Goal: Information Seeking & Learning: Learn about a topic

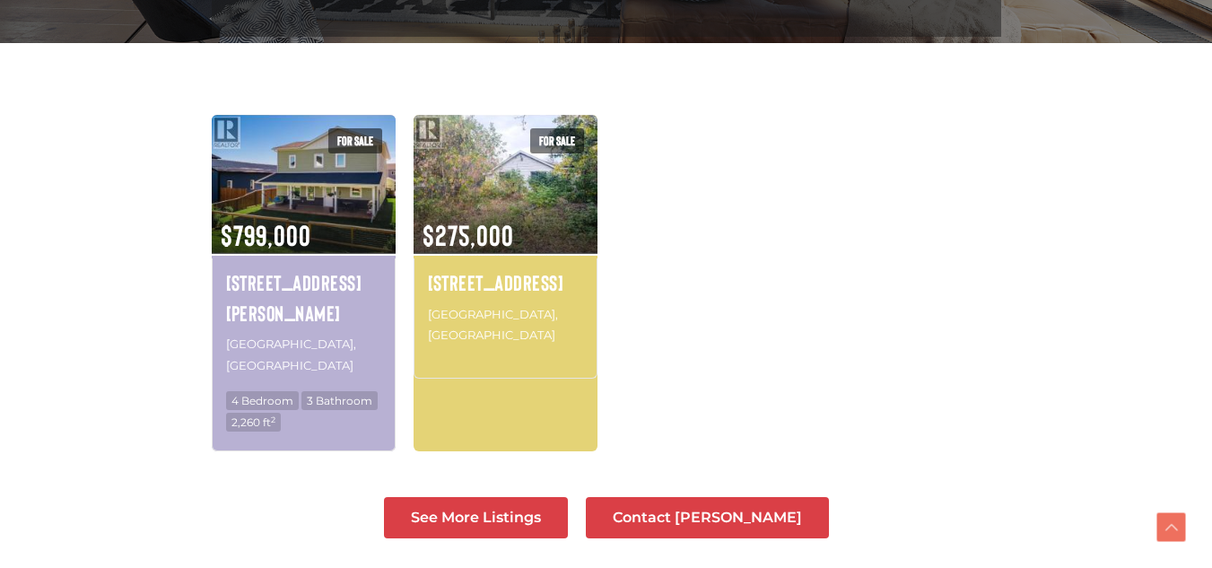
click at [820, 229] on div "For sale $799,000 208 Luella Lane Whitehorse, Yukon 4 Bedroom 3 Bathroom 2,260 …" at bounding box center [607, 292] width 808 height 354
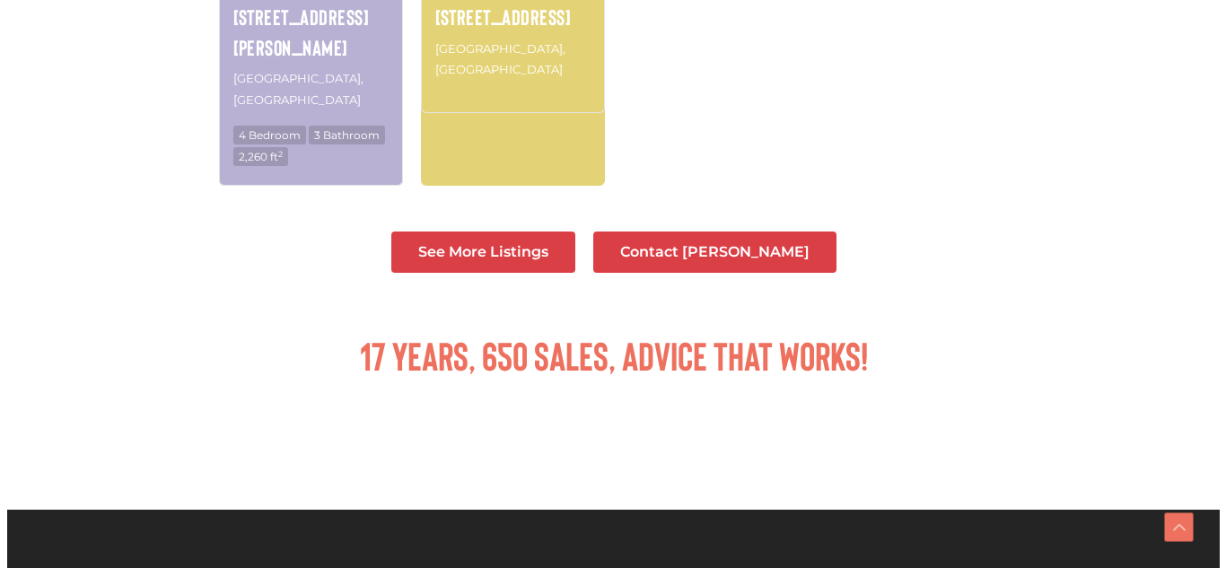
scroll to position [793, 0]
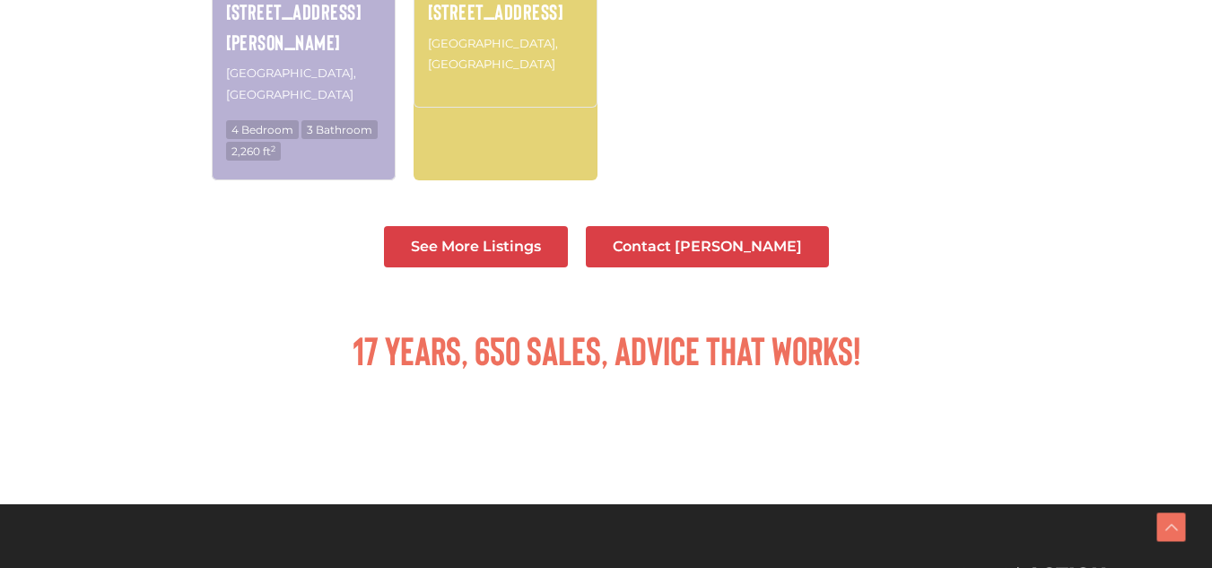
click at [723, 240] on span "Contact [PERSON_NAME]" at bounding box center [707, 247] width 189 height 14
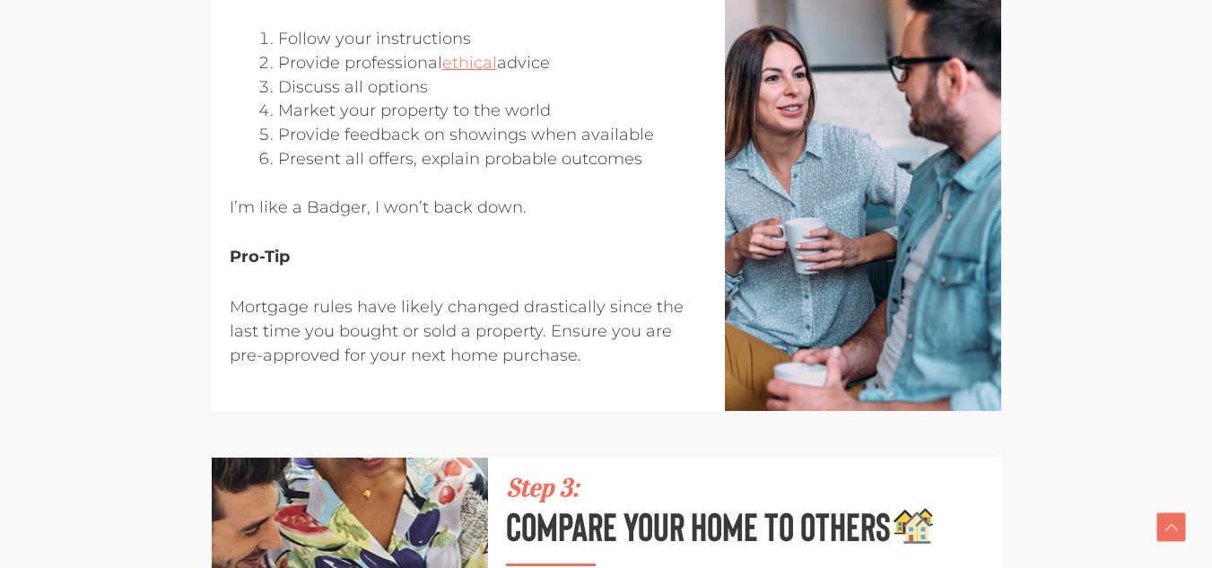
scroll to position [1483, 0]
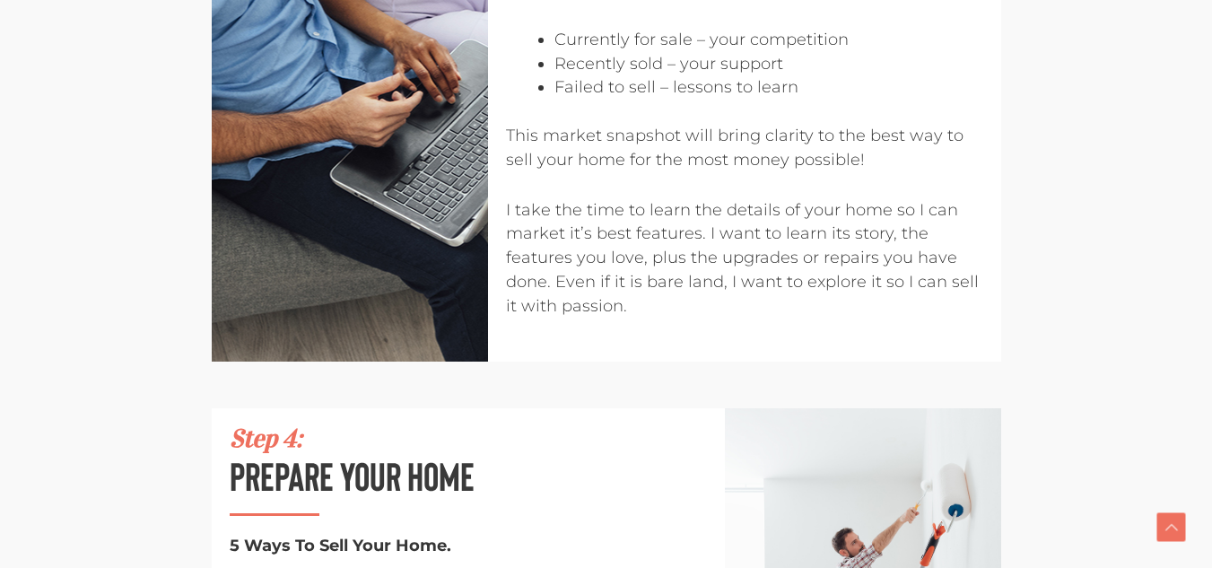
click at [695, 232] on p "I take the time to learn the details of your home so I can market it’s best fea…" at bounding box center [744, 258] width 477 height 120
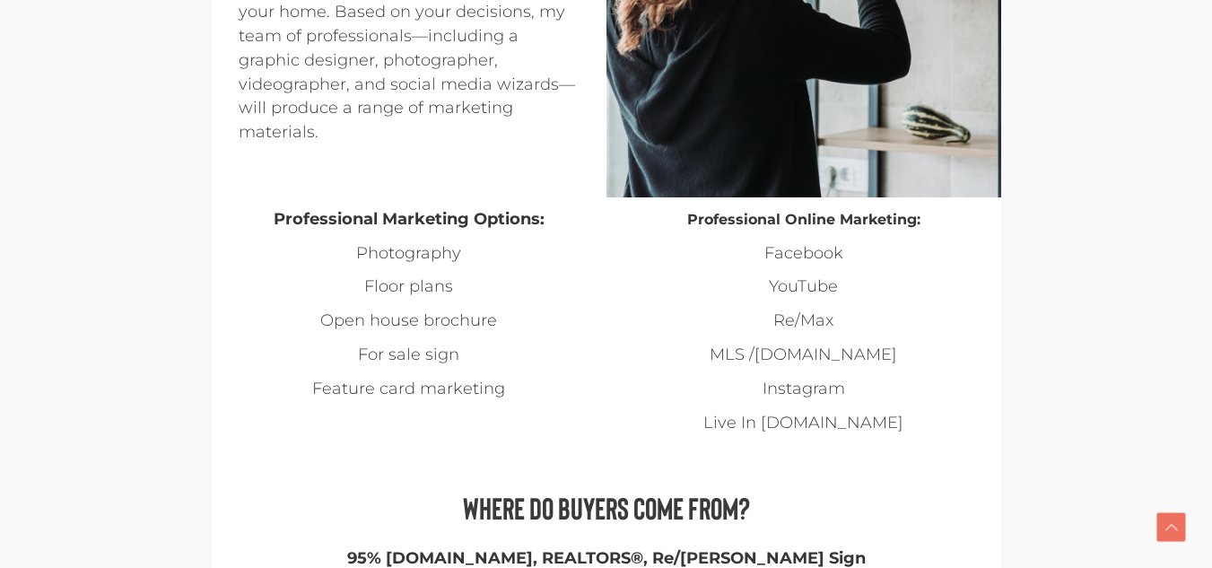
scroll to position [3845, 0]
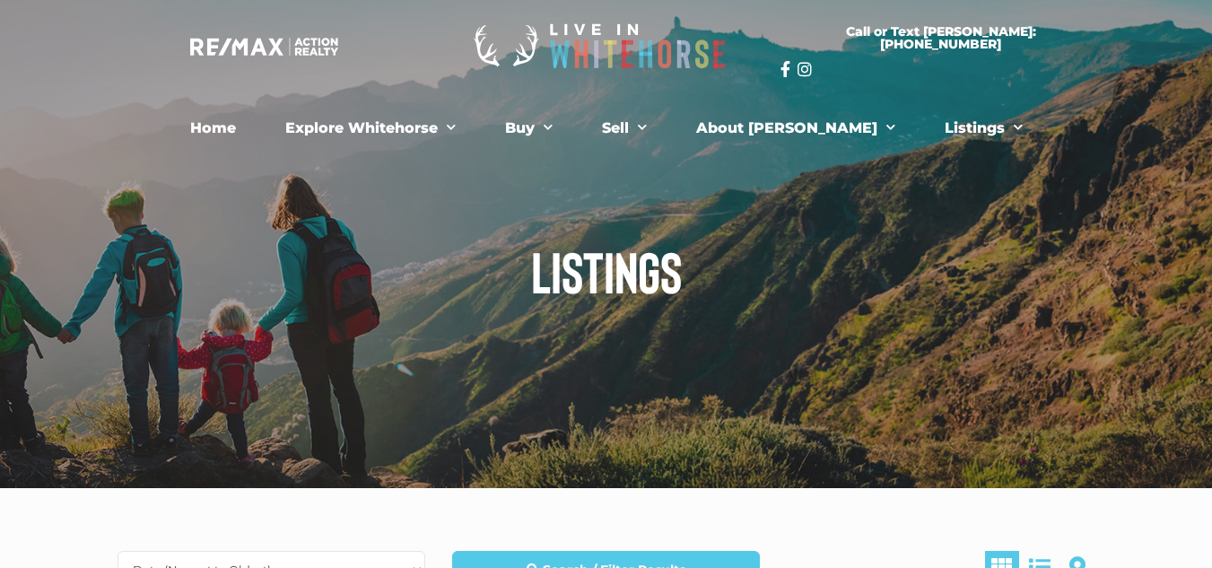
click at [770, 256] on h1 "Listings" at bounding box center [606, 270] width 1005 height 57
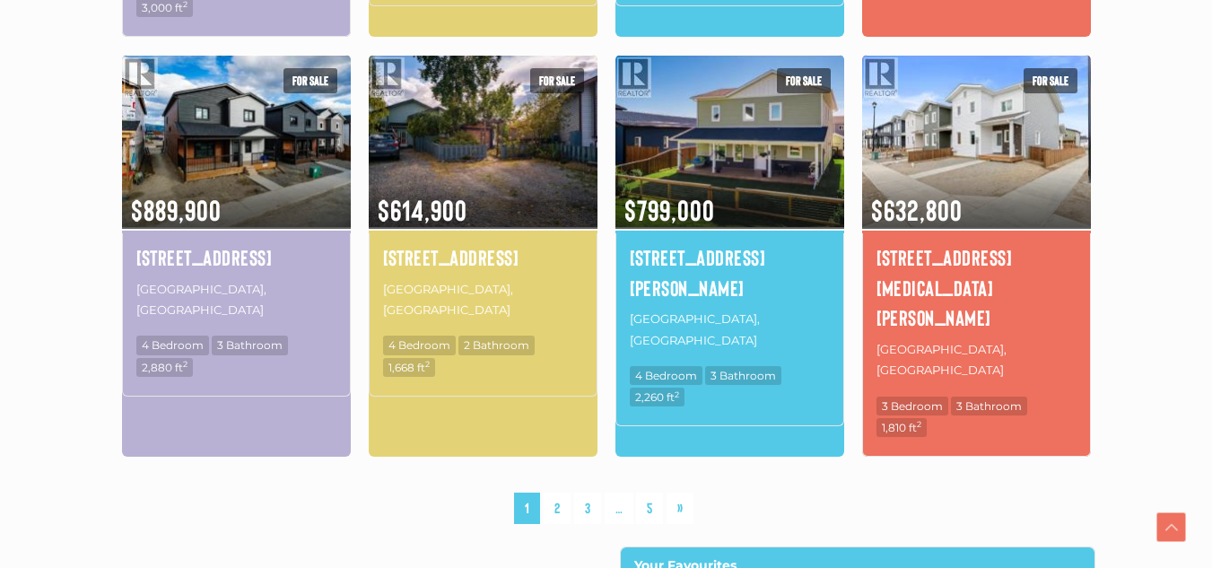
scroll to position [1347, 0]
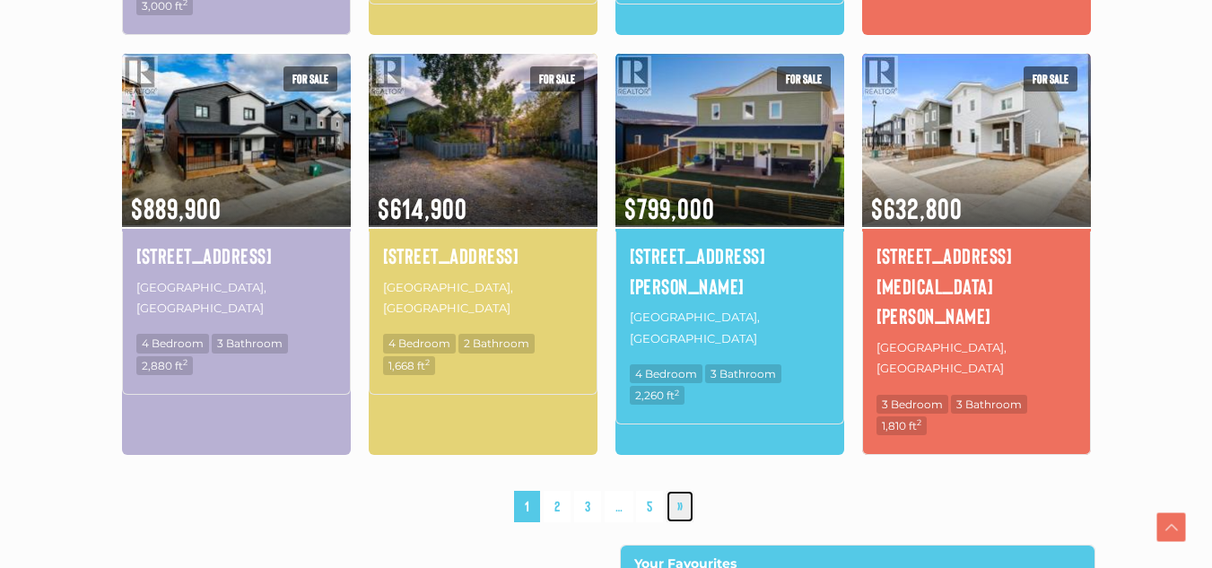
click at [680, 491] on link "»" at bounding box center [680, 506] width 27 height 31
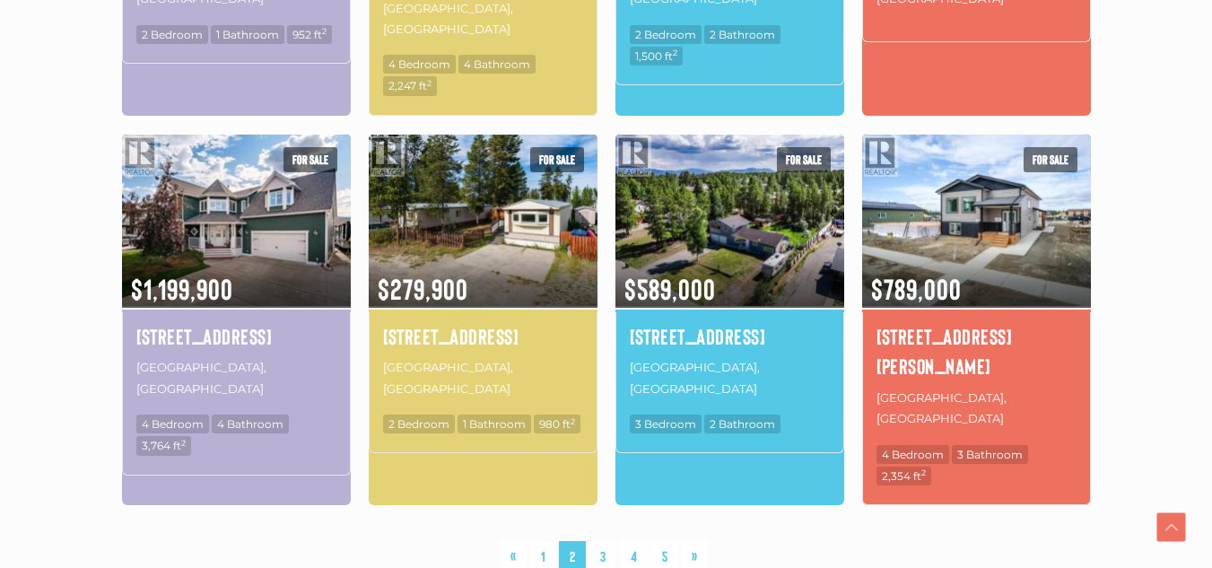
scroll to position [1325, 0]
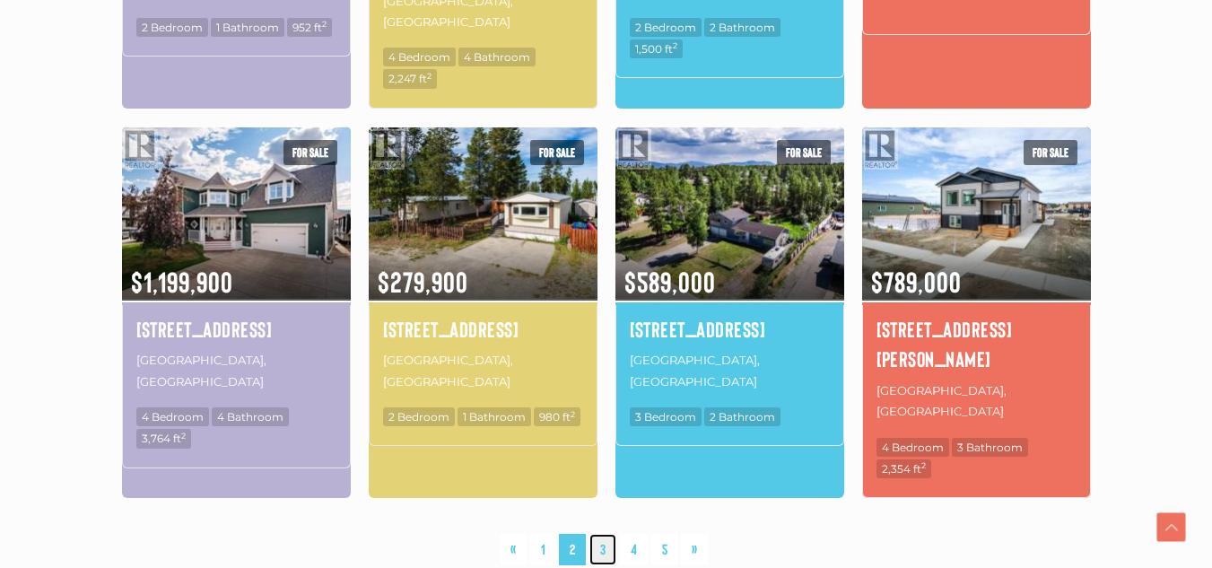
click at [603, 534] on link "3" at bounding box center [603, 549] width 27 height 31
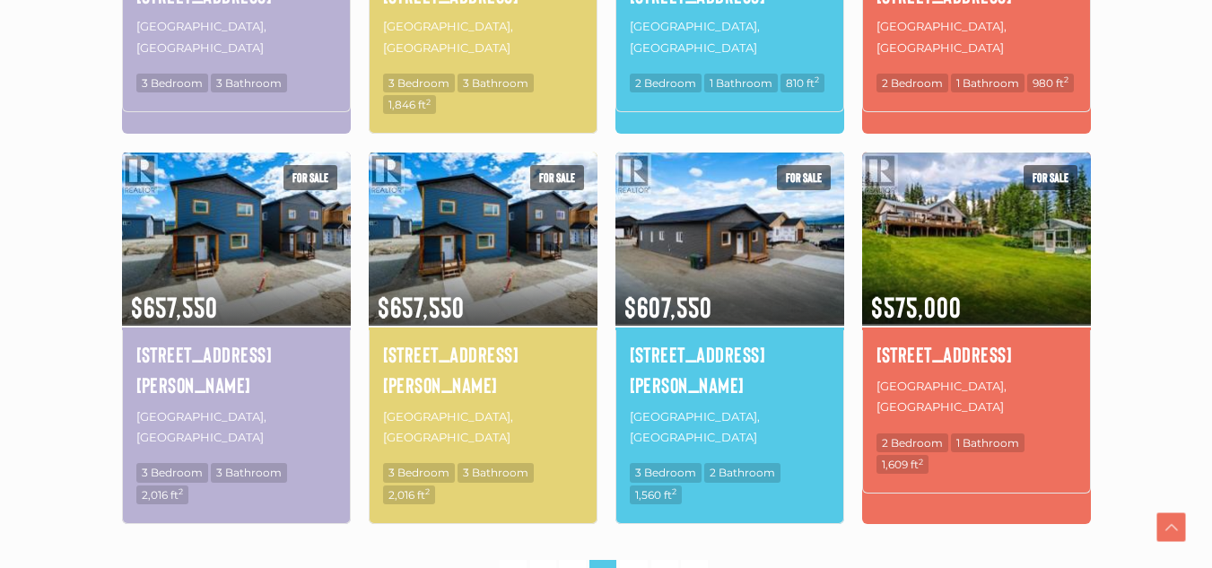
scroll to position [1228, 0]
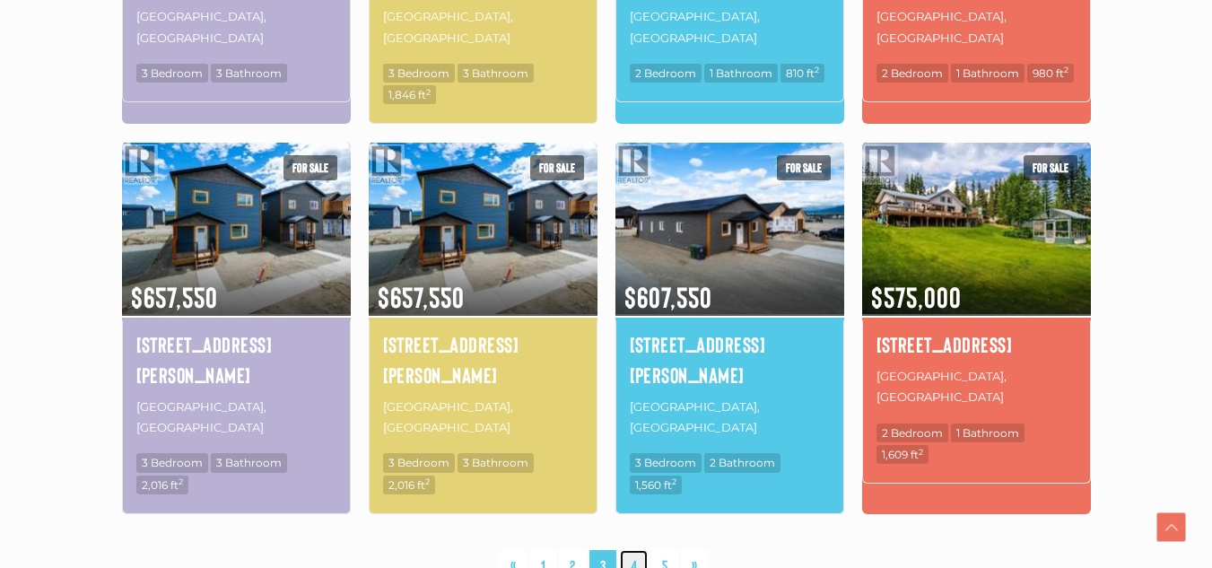
click at [634, 550] on link "4" at bounding box center [634, 565] width 28 height 31
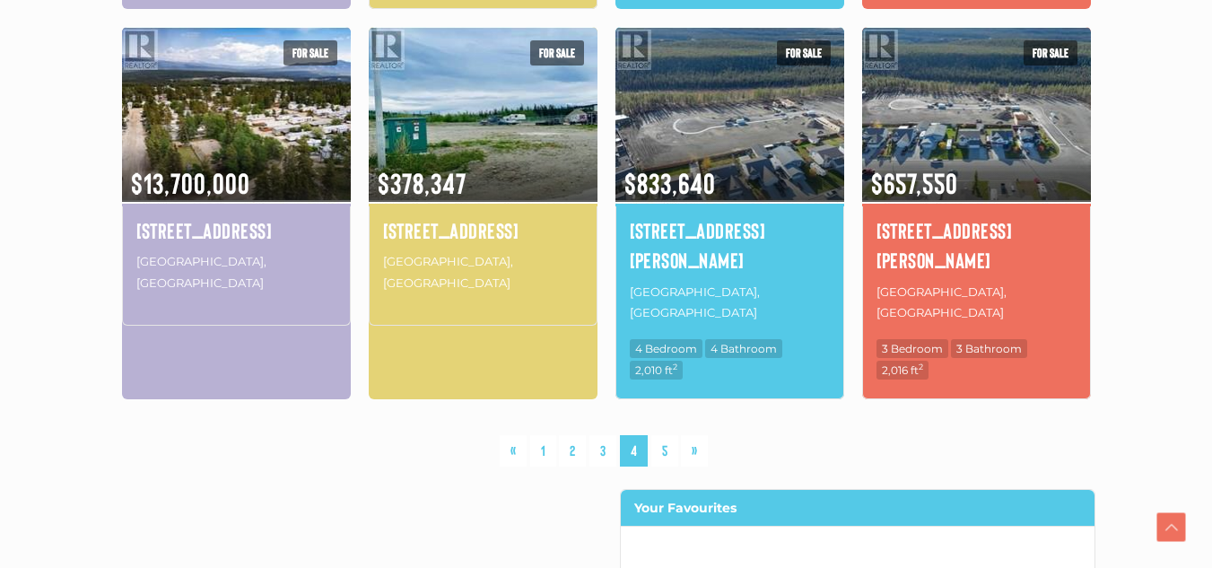
scroll to position [1437, 0]
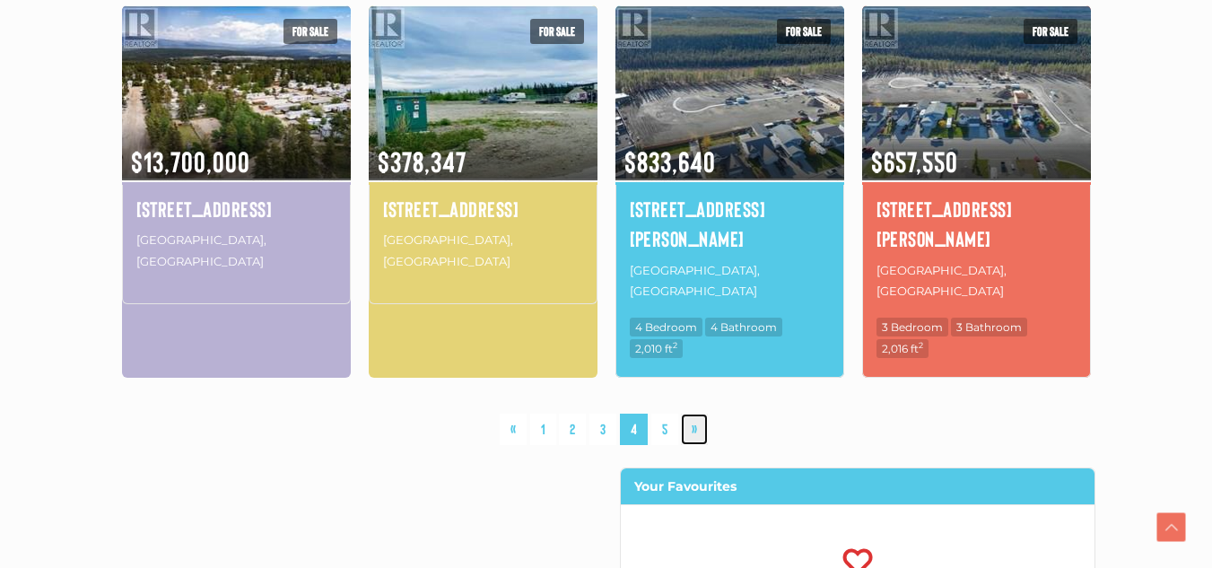
click at [682, 414] on link "»" at bounding box center [694, 429] width 27 height 31
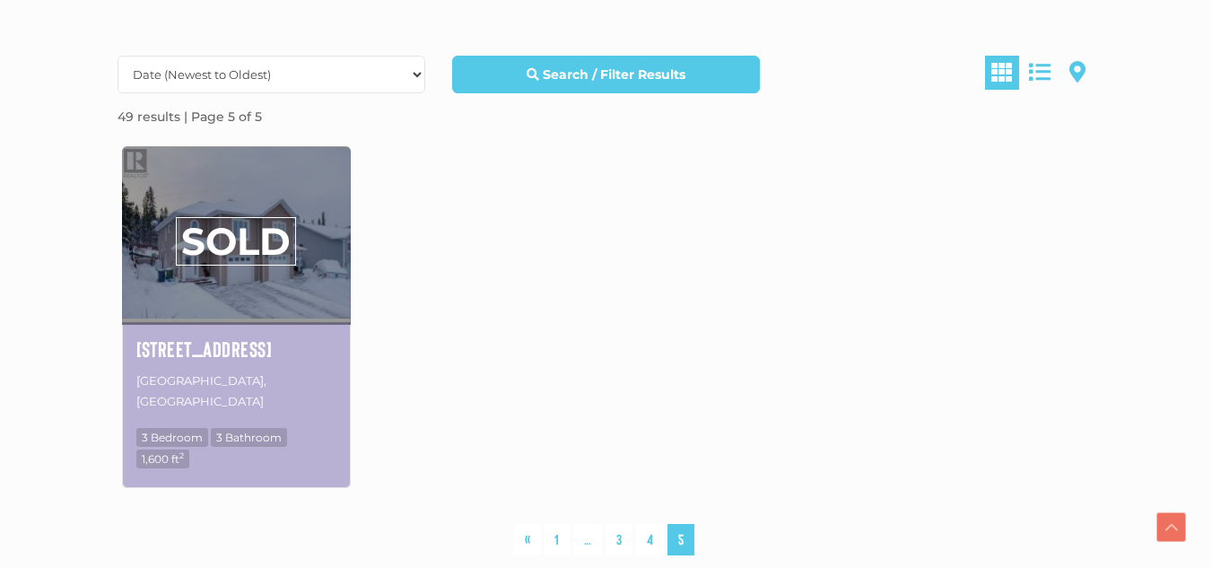
scroll to position [503, 0]
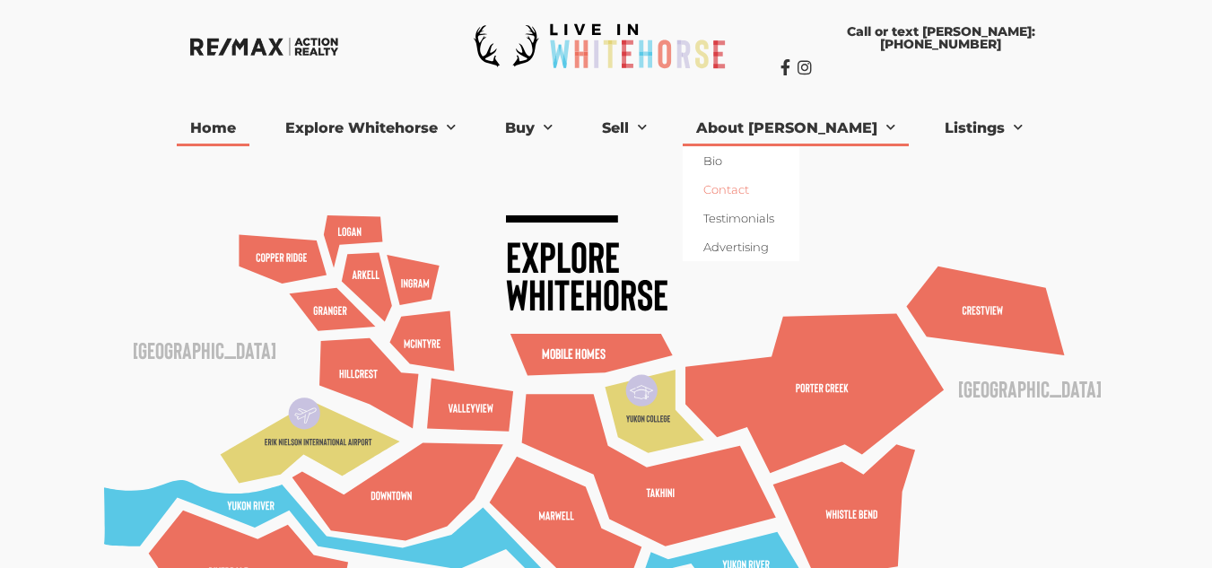
click at [799, 186] on link "Contact" at bounding box center [741, 189] width 117 height 29
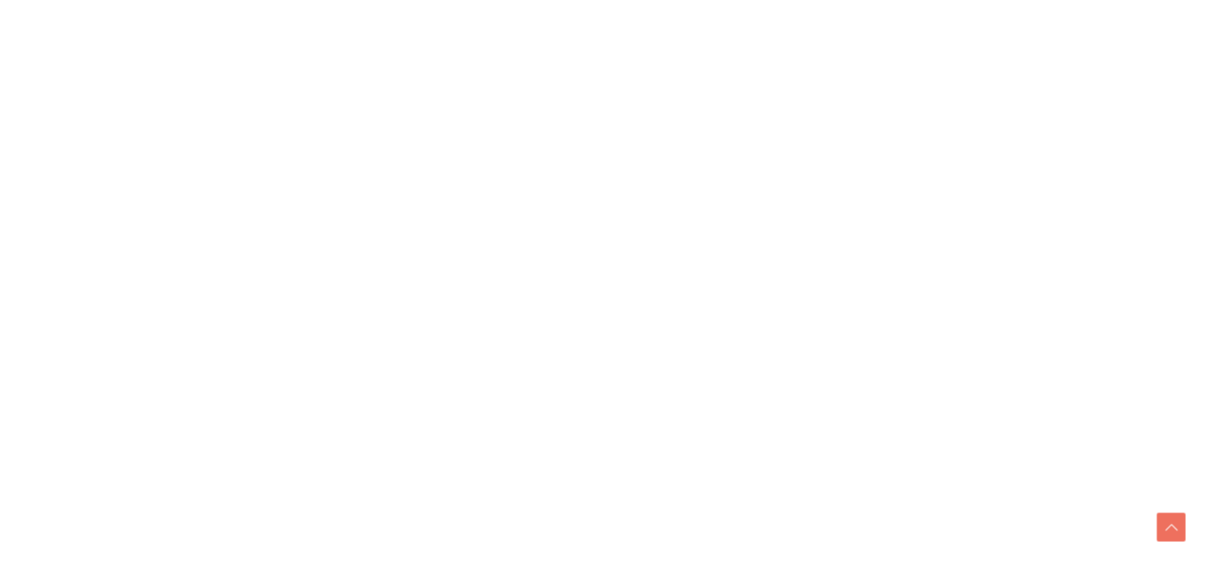
scroll to position [846, 0]
